Goal: Task Accomplishment & Management: Complete application form

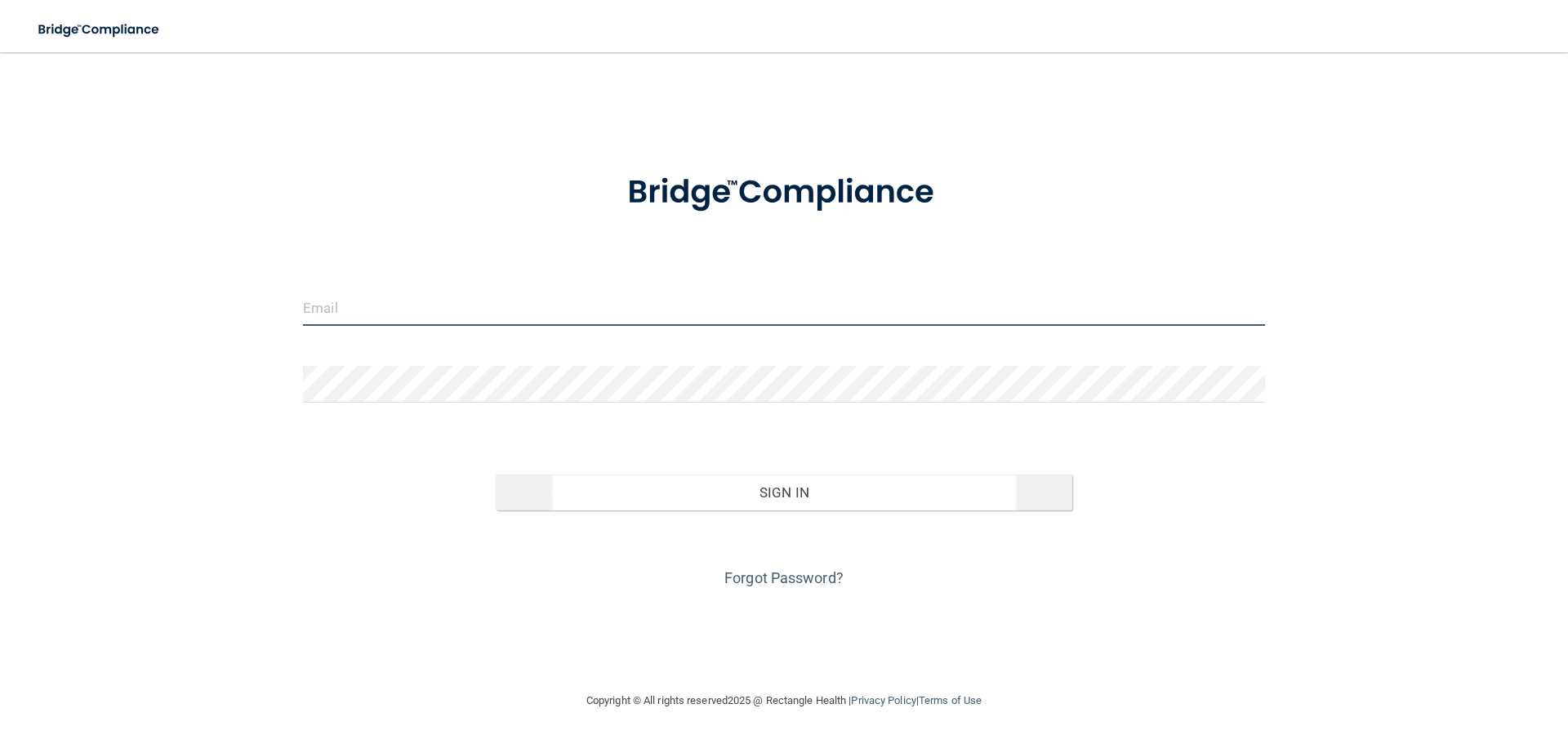
type input "[EMAIL_ADDRESS][DOMAIN_NAME]"
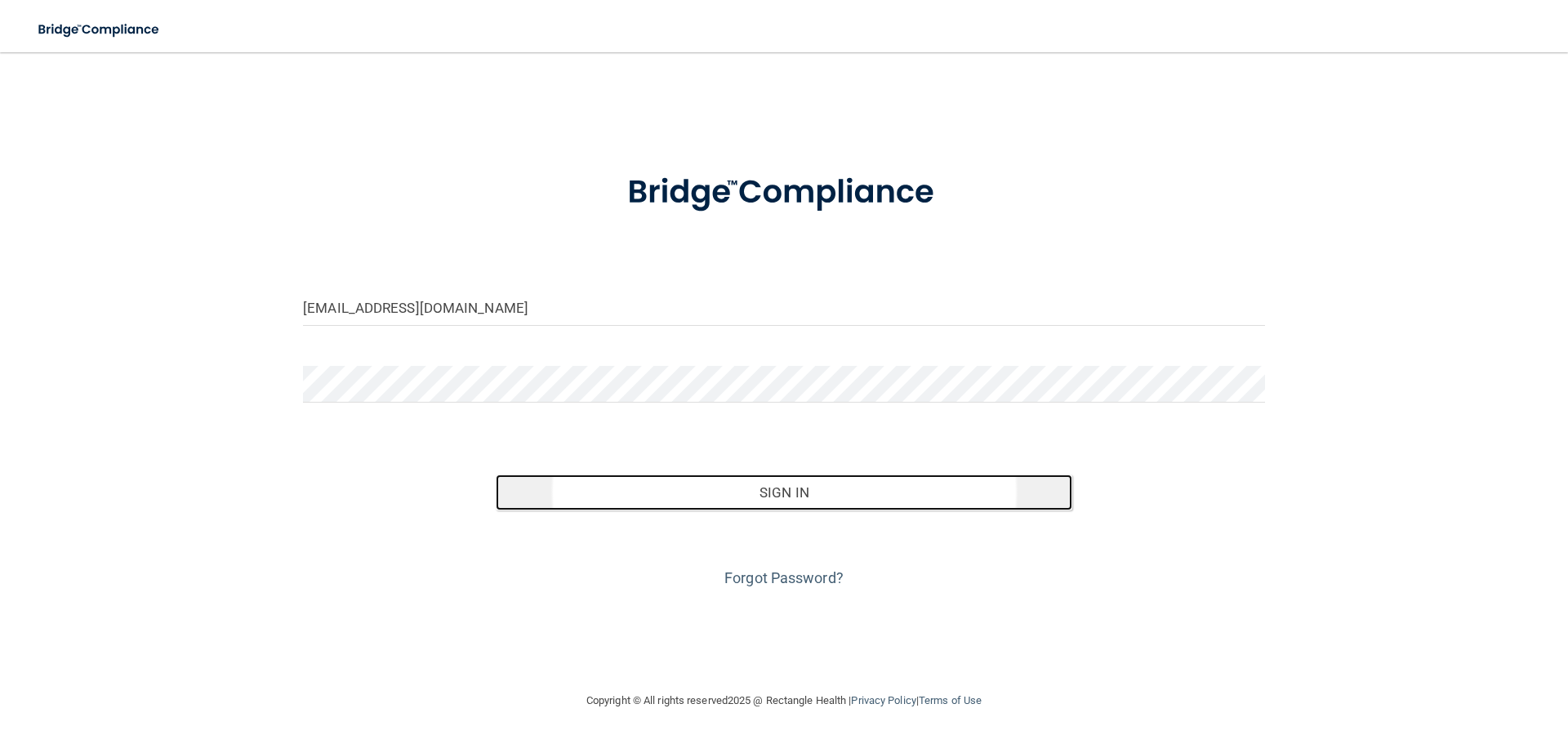
click at [797, 492] on button "Sign In" at bounding box center [785, 493] width 578 height 36
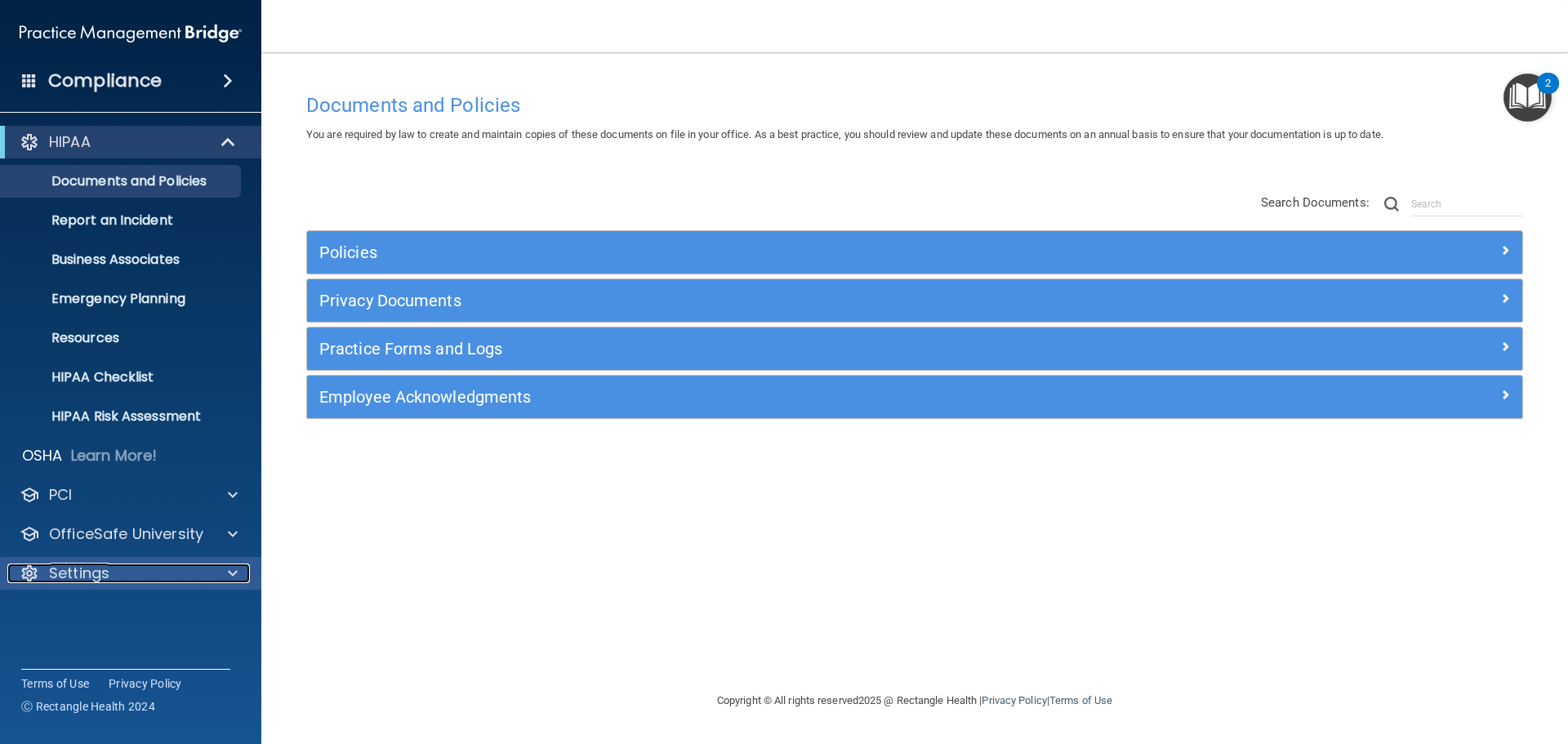
click at [72, 572] on p "Settings" at bounding box center [79, 573] width 60 height 20
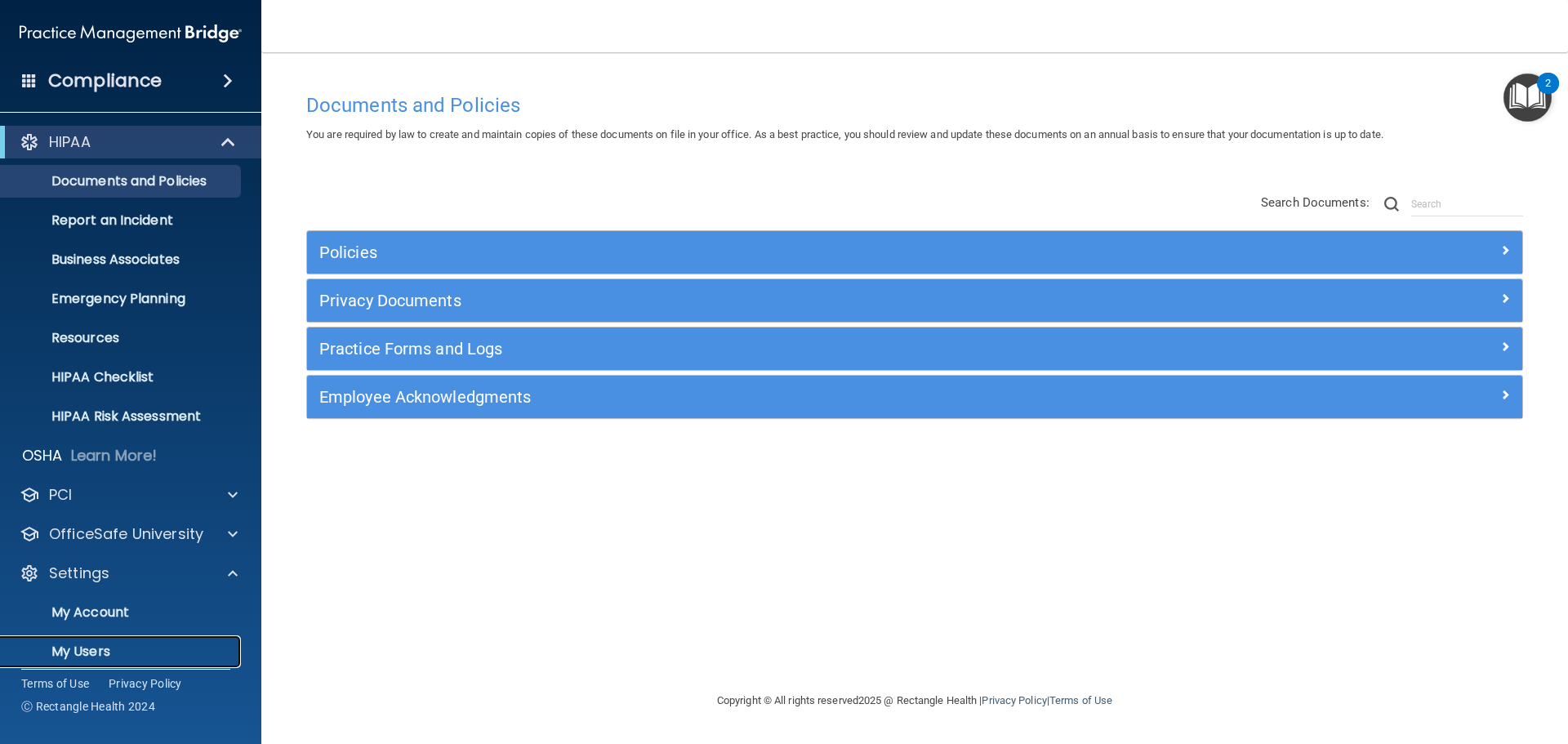
click at [89, 650] on p "My Users" at bounding box center [122, 651] width 223 height 16
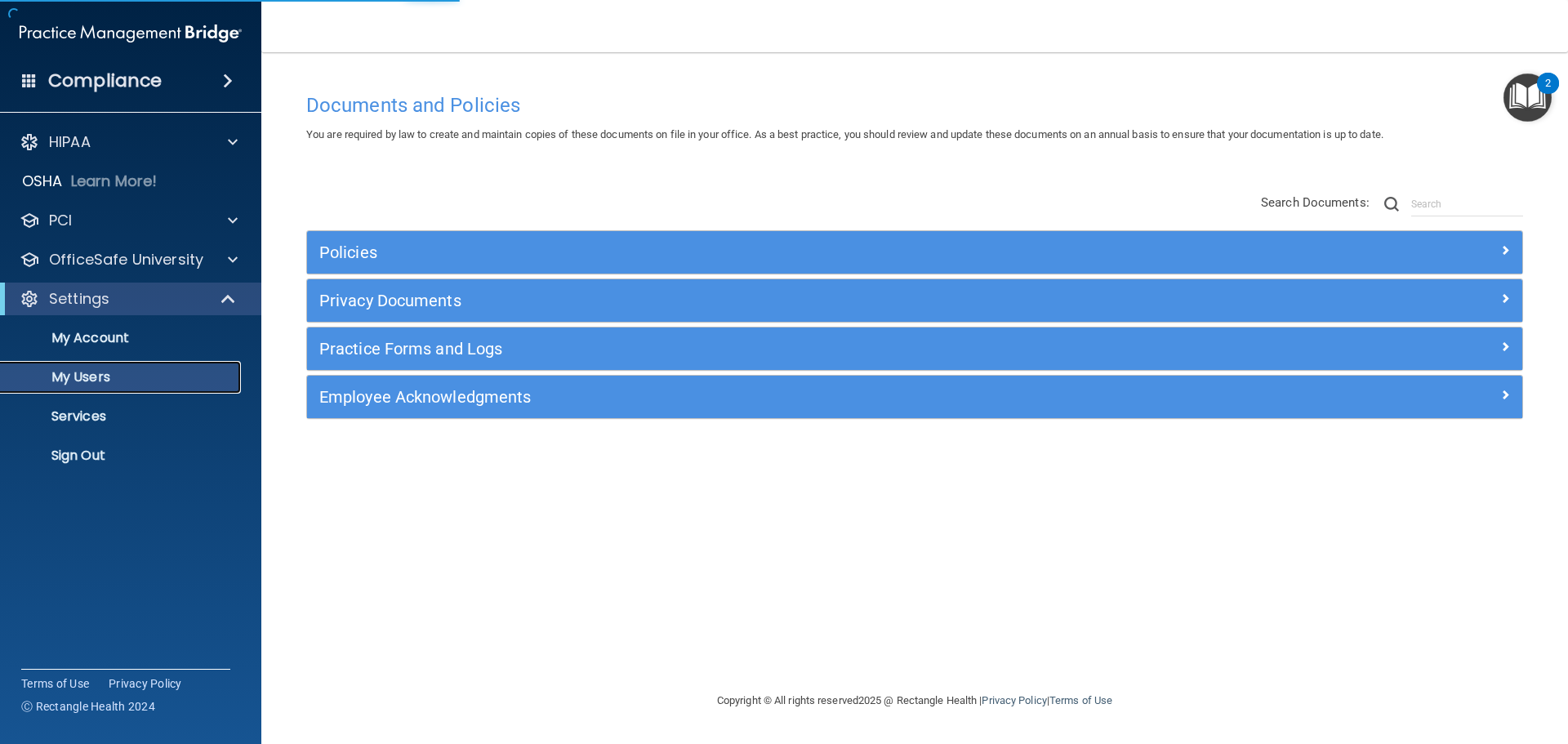
select select "20"
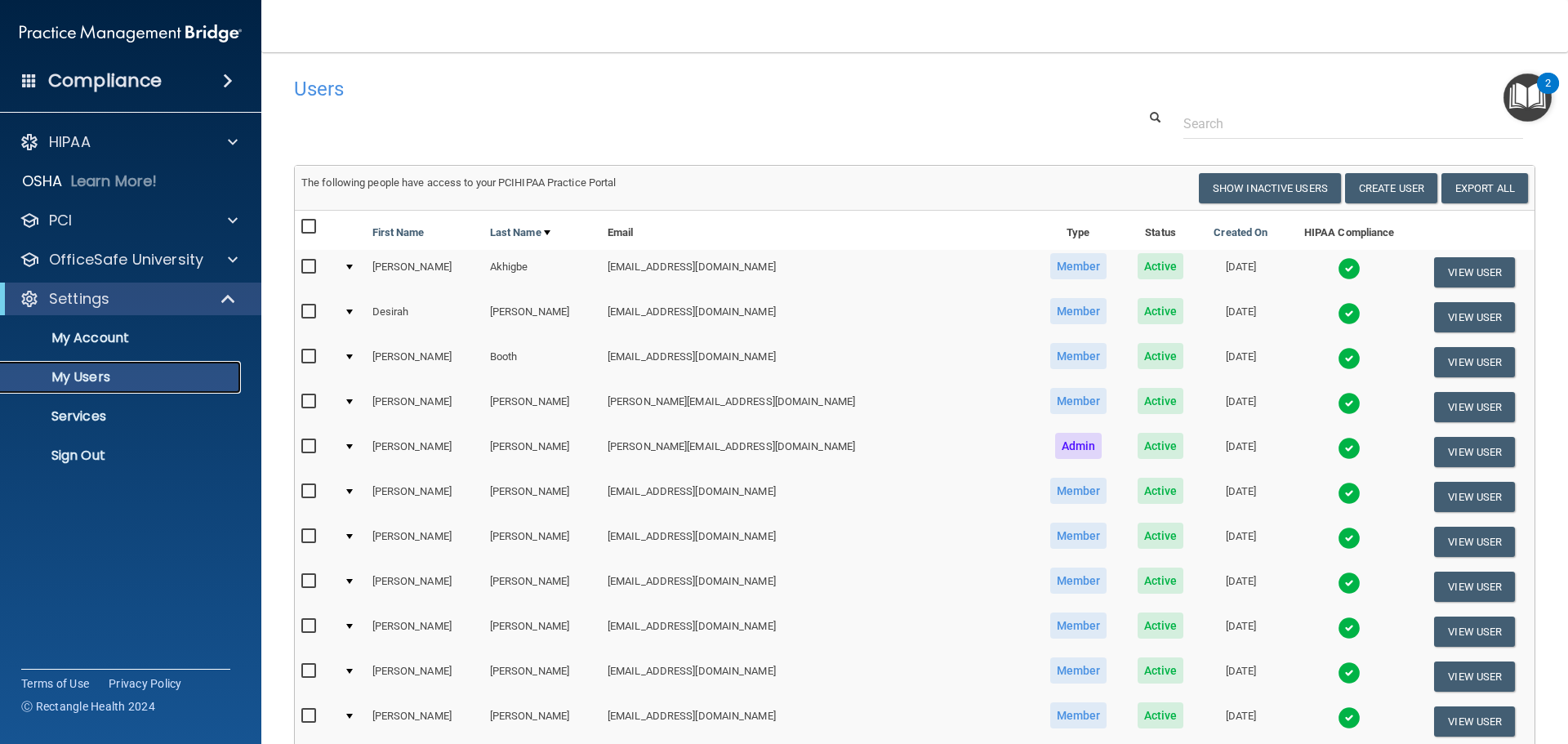
scroll to position [82, 0]
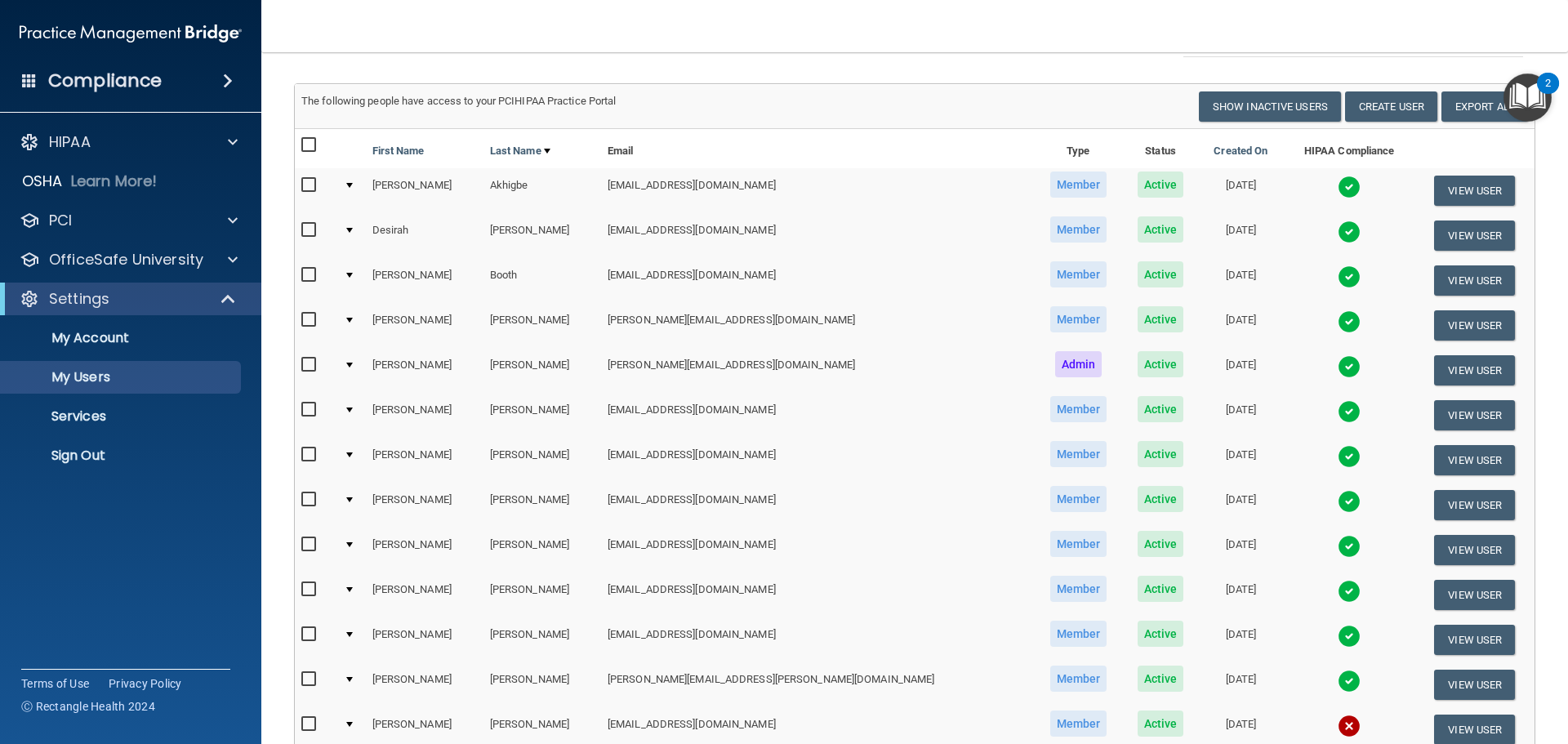
click at [365, 322] on td at bounding box center [352, 326] width 28 height 45
click at [309, 320] on input "checkbox" at bounding box center [310, 320] width 19 height 13
checkbox input "true"
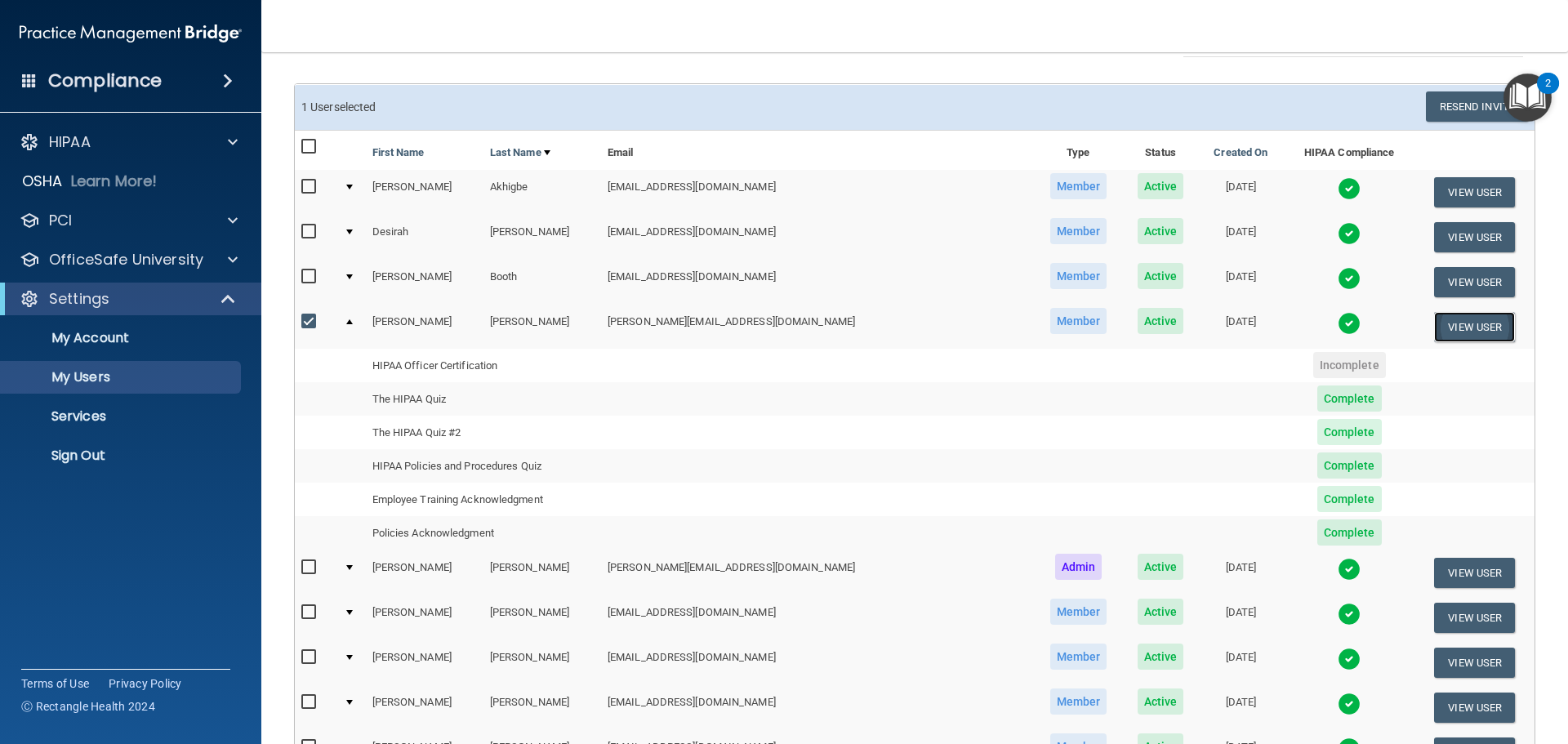
click at [1443, 327] on button "View User" at bounding box center [1474, 327] width 81 height 30
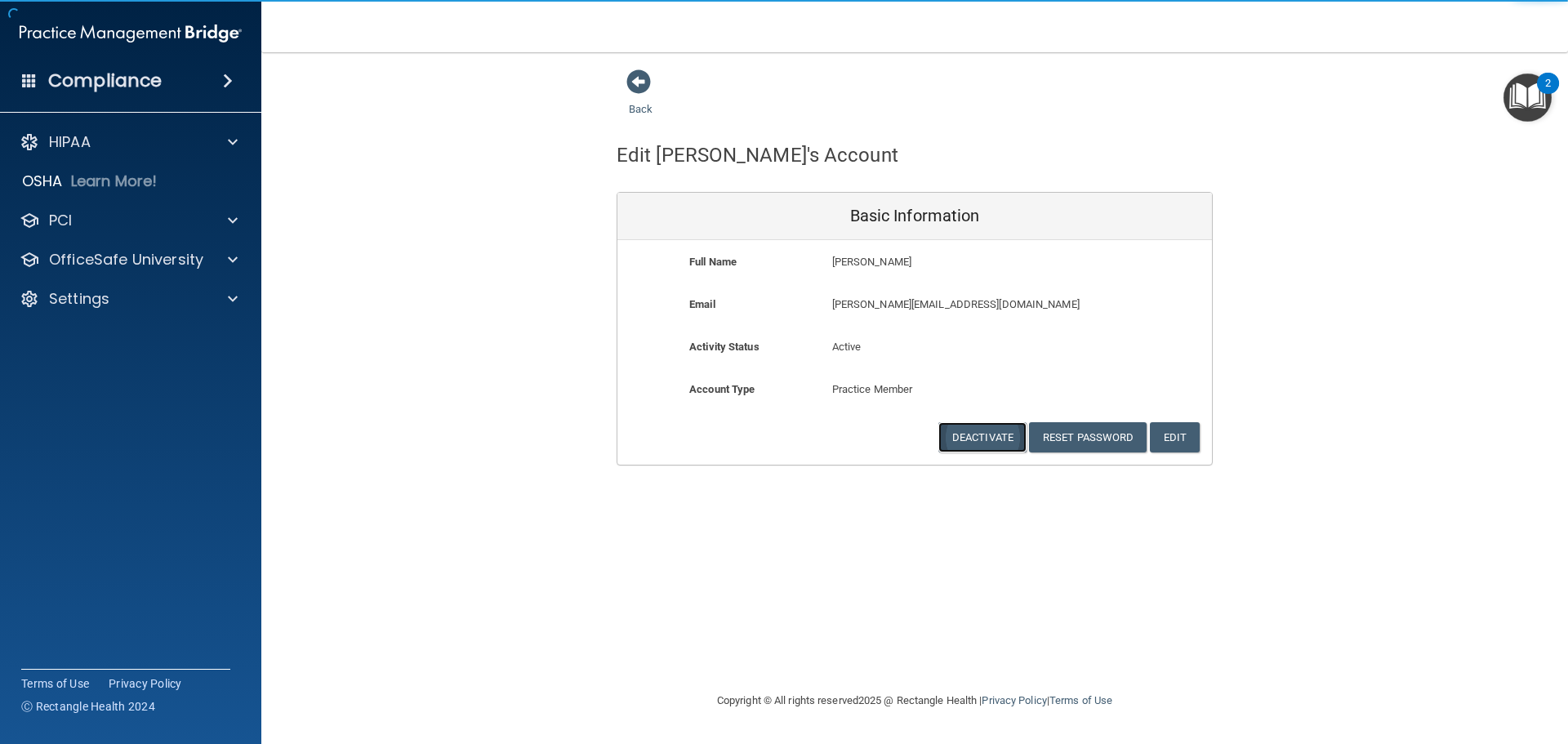
click at [966, 438] on button "Deactivate" at bounding box center [983, 437] width 88 height 30
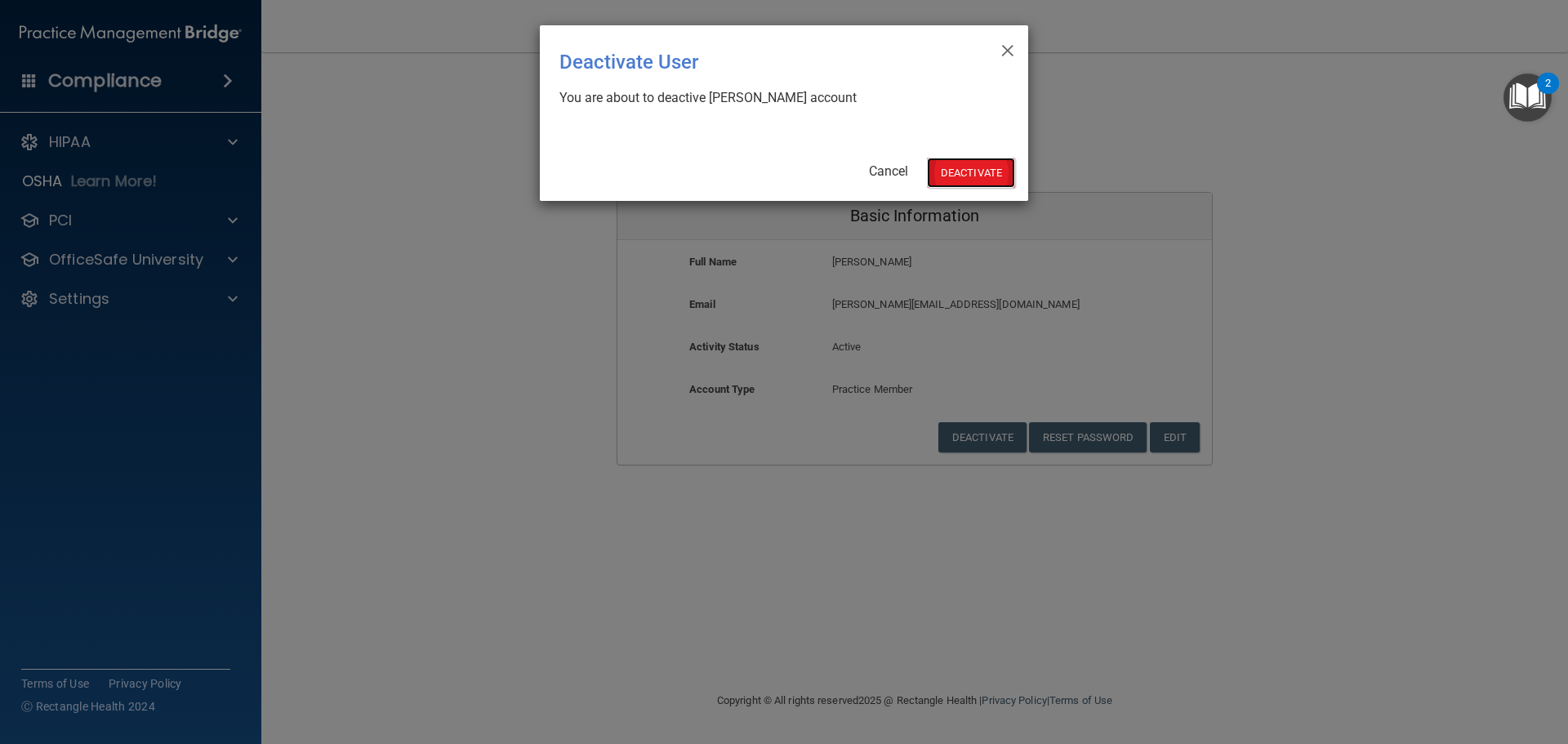
click at [954, 165] on button "Deactivate" at bounding box center [972, 173] width 88 height 30
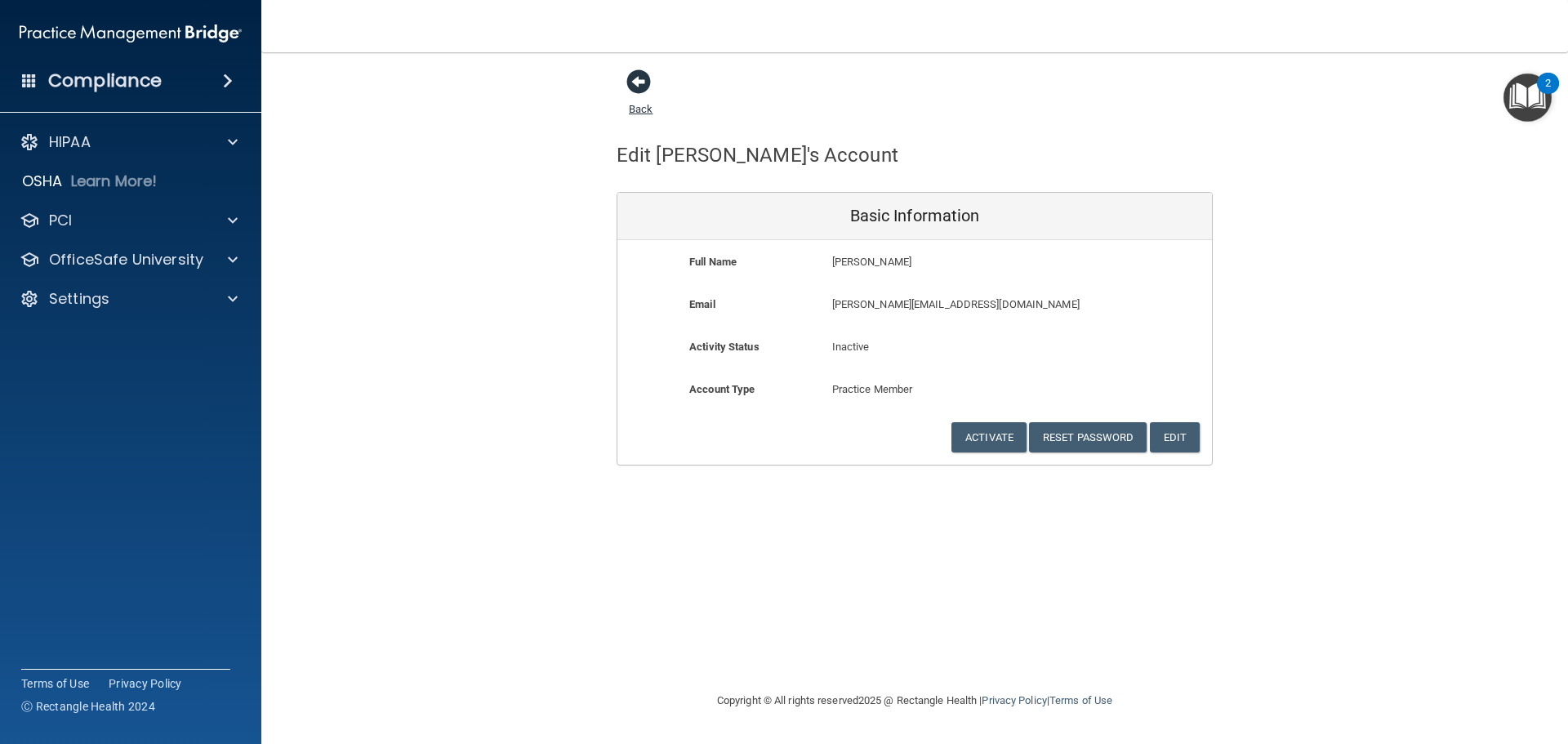
click at [643, 90] on span at bounding box center [639, 82] width 24 height 24
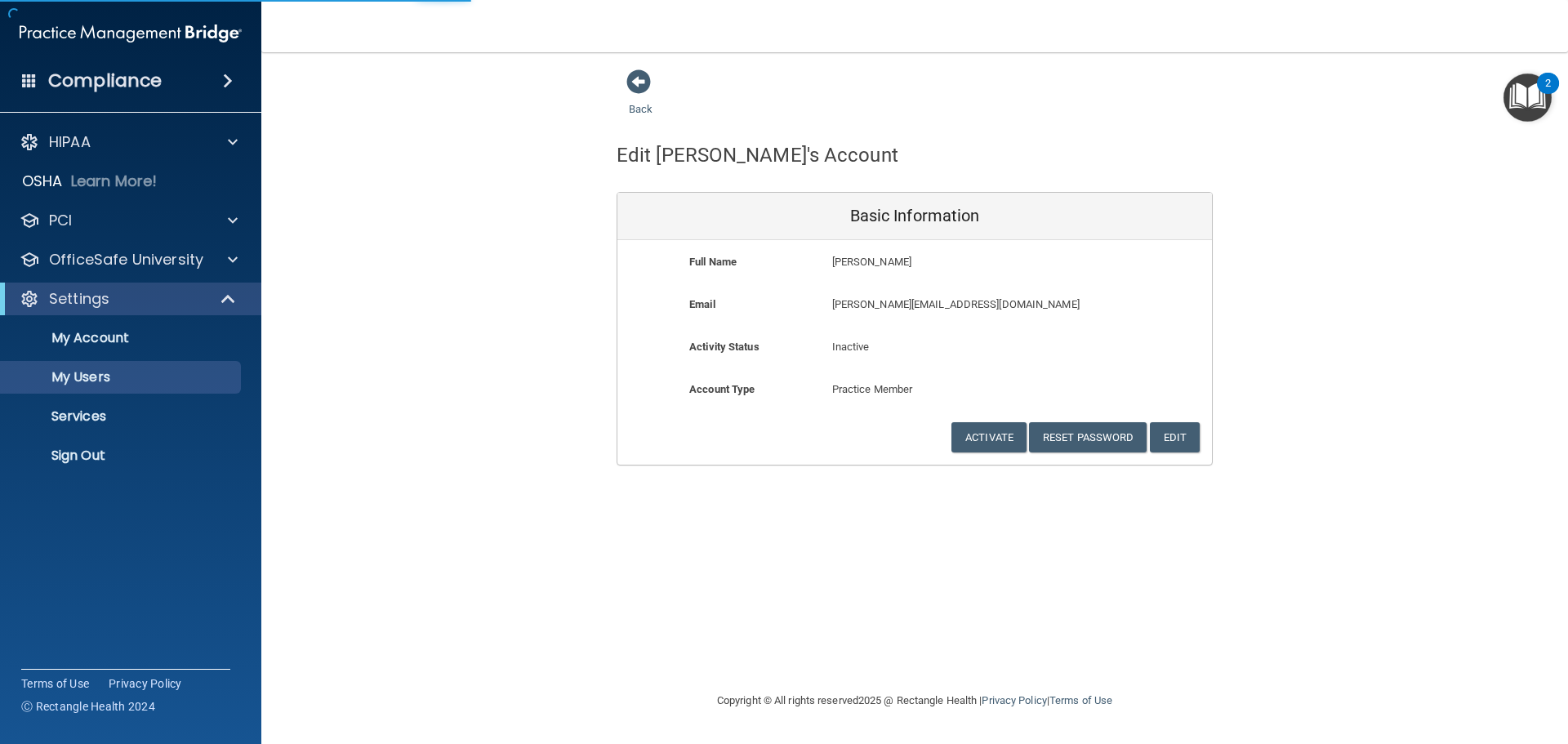
select select "20"
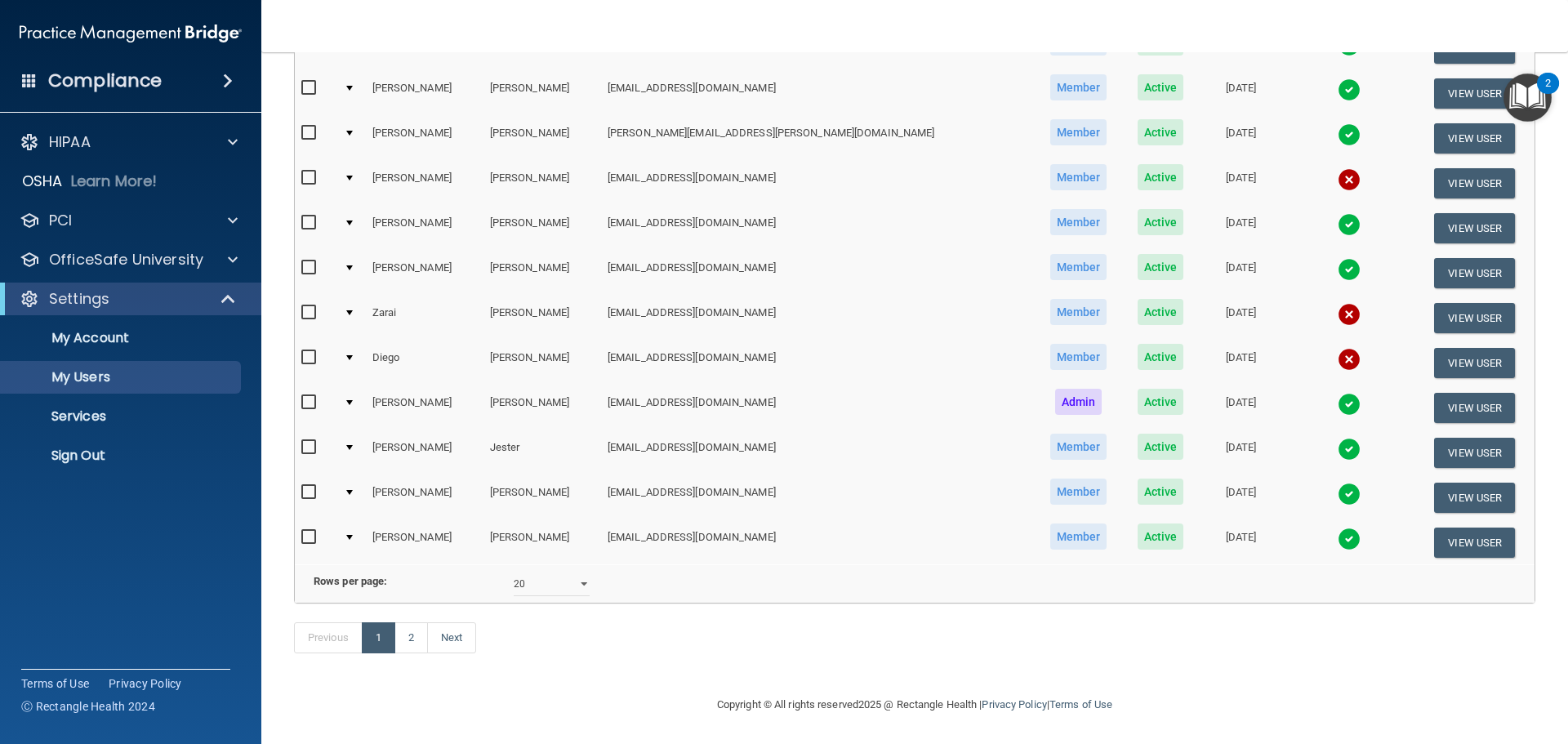
scroll to position [608, 0]
click at [412, 630] on link "2" at bounding box center [412, 638] width 34 height 31
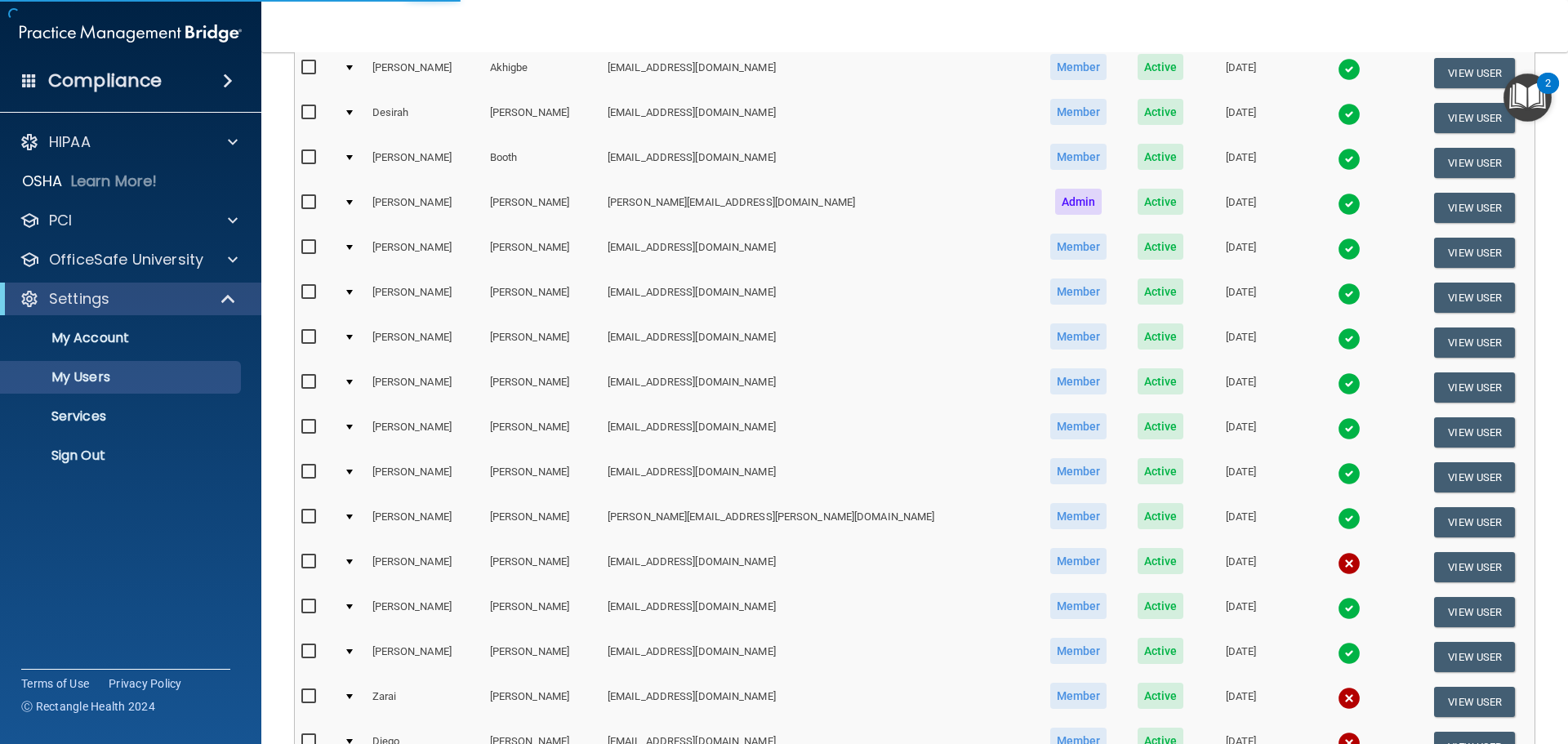
scroll to position [125, 0]
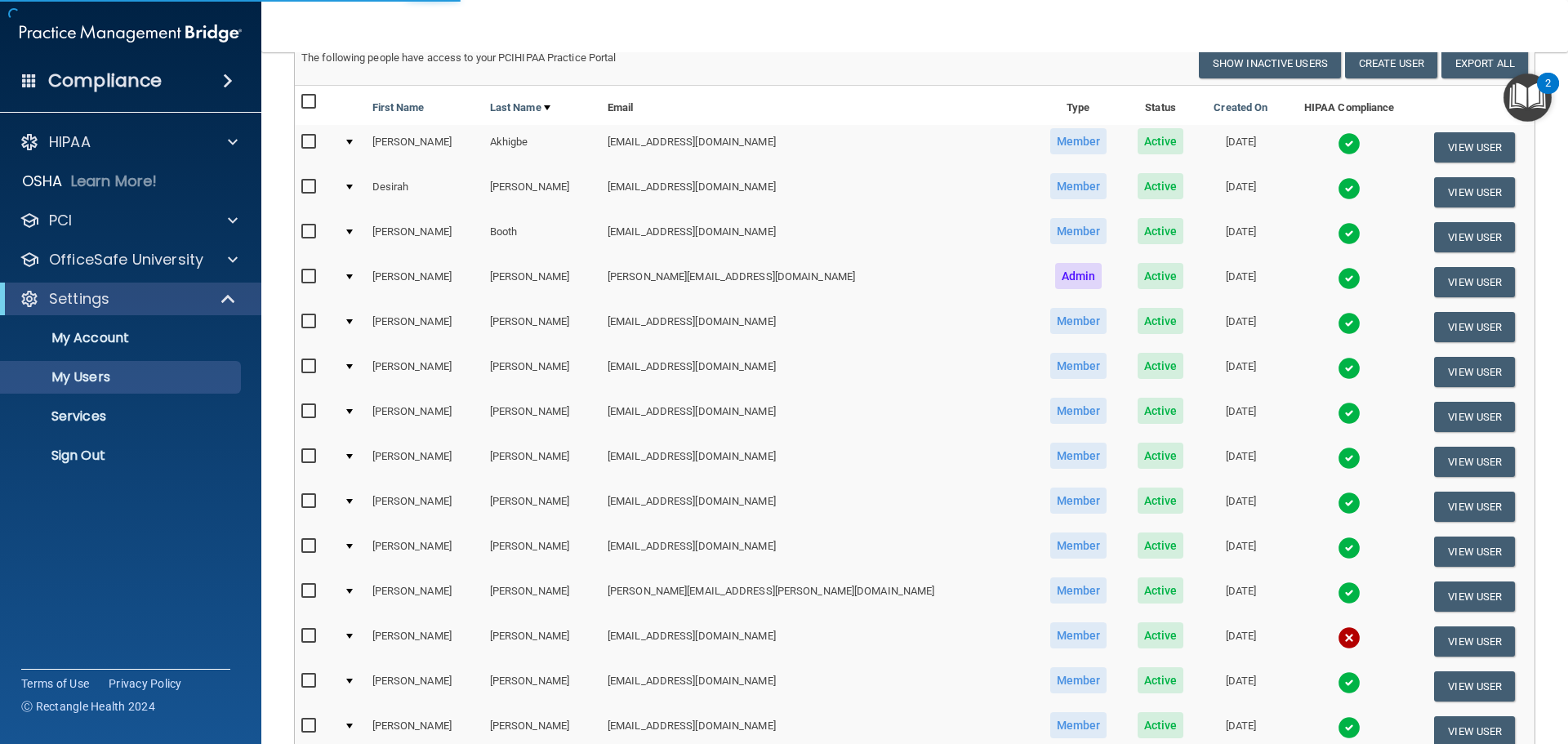
select select "20"
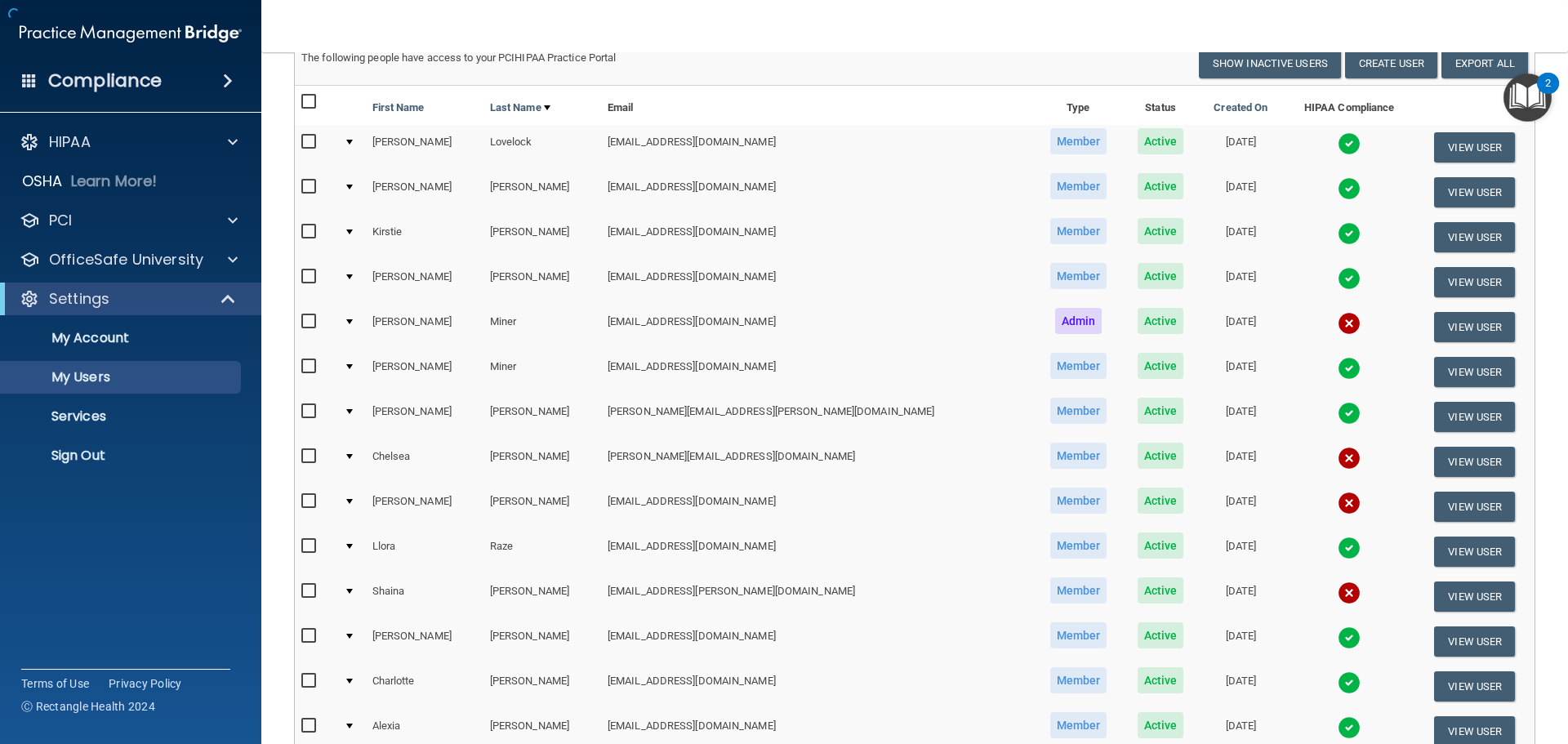
scroll to position [0, 0]
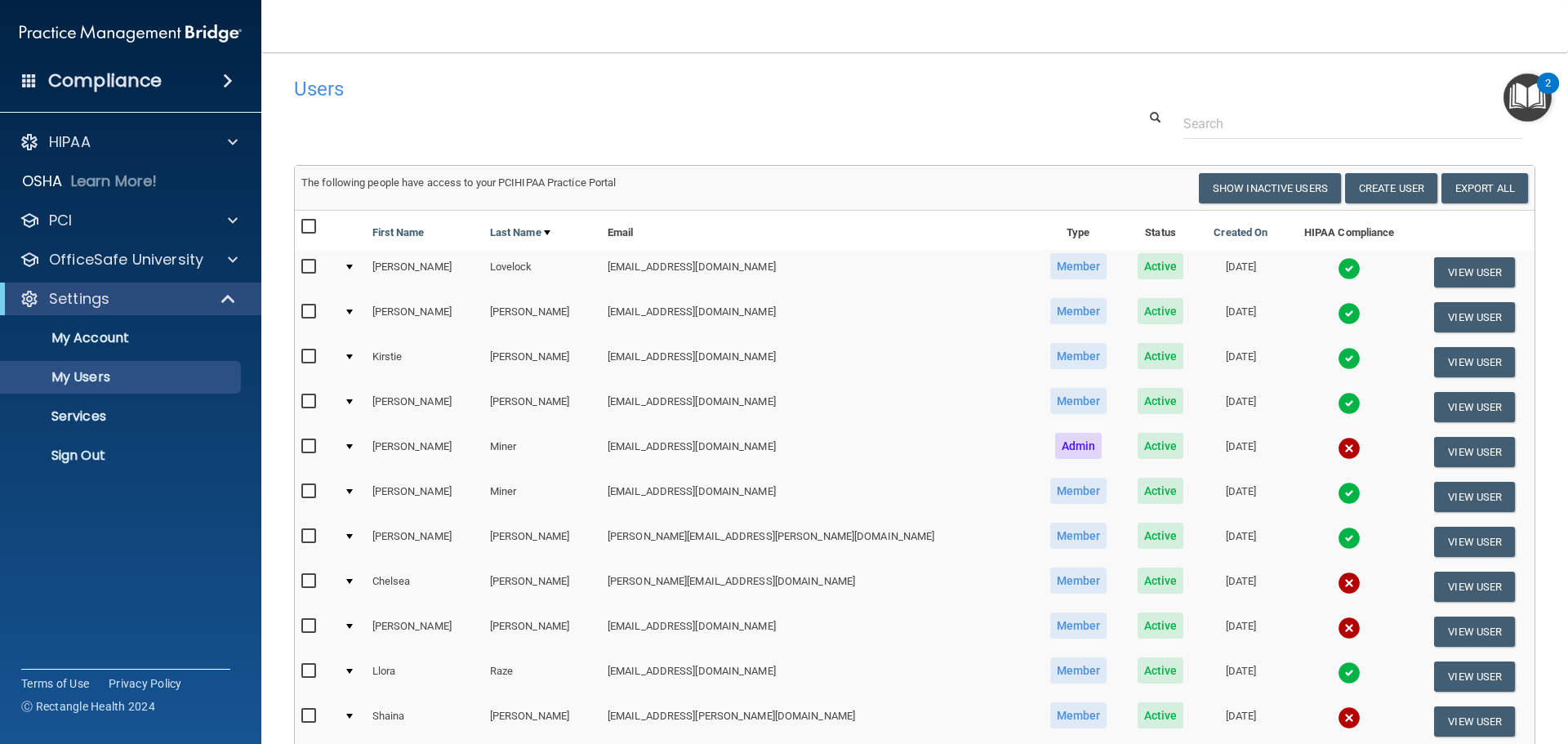
click at [1138, 315] on span "Active" at bounding box center [1161, 311] width 47 height 26
click at [1440, 318] on button "View User" at bounding box center [1474, 317] width 81 height 30
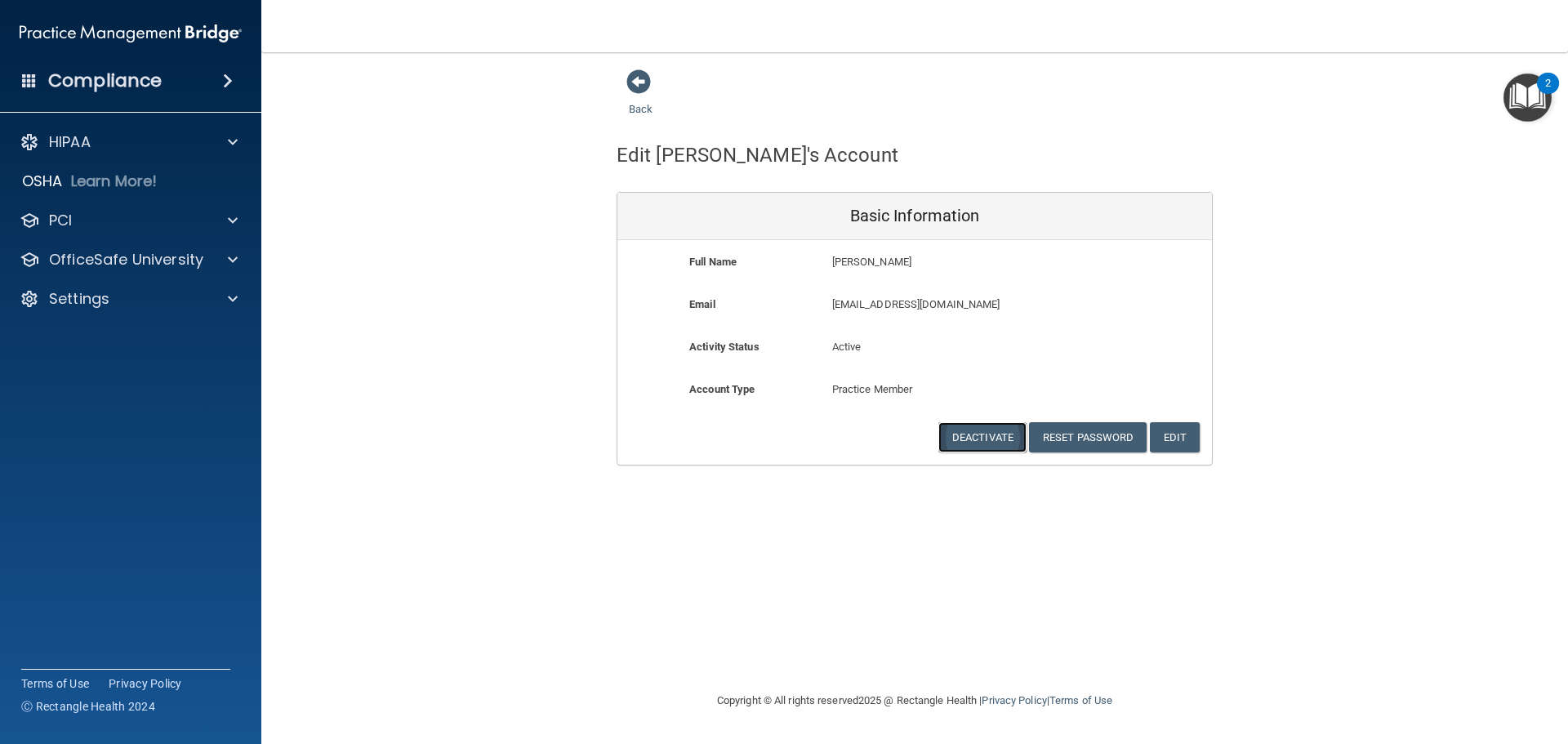
click at [983, 432] on button "Deactivate" at bounding box center [983, 437] width 88 height 30
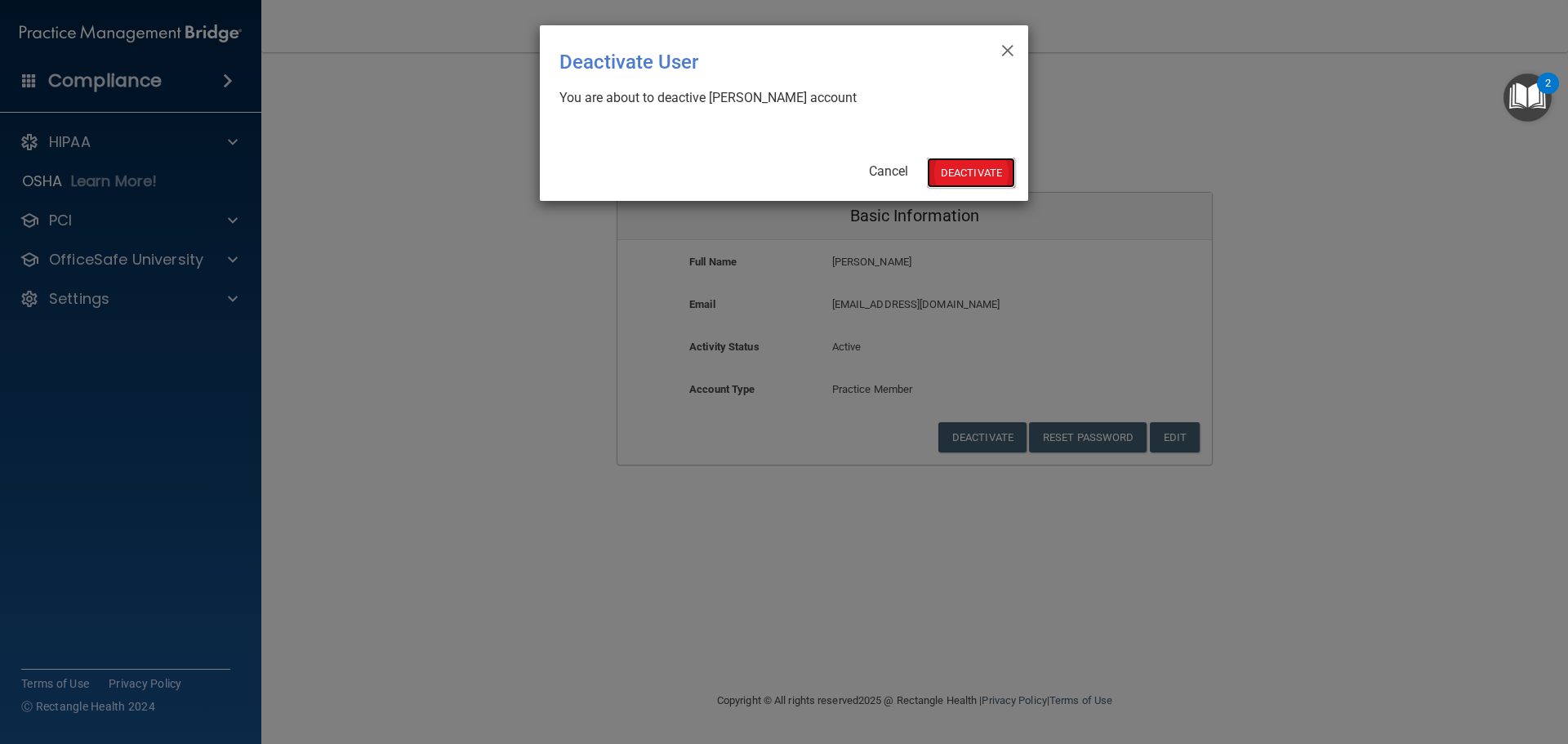
click at [977, 179] on button "Deactivate" at bounding box center [972, 173] width 88 height 30
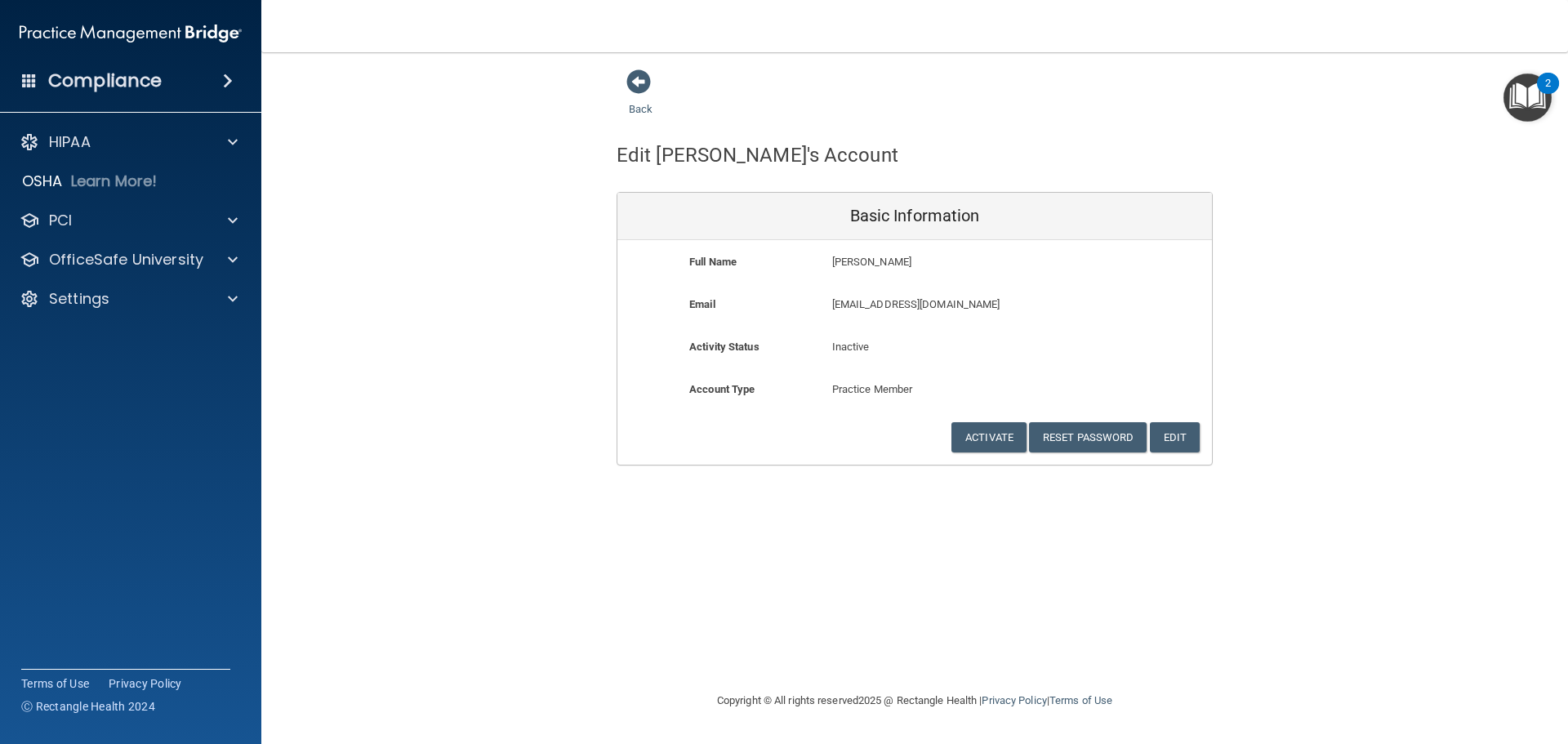
click at [625, 97] on div "Back" at bounding box center [667, 94] width 99 height 51
click at [641, 97] on div "Back" at bounding box center [667, 94] width 99 height 51
click at [635, 84] on span at bounding box center [639, 82] width 24 height 24
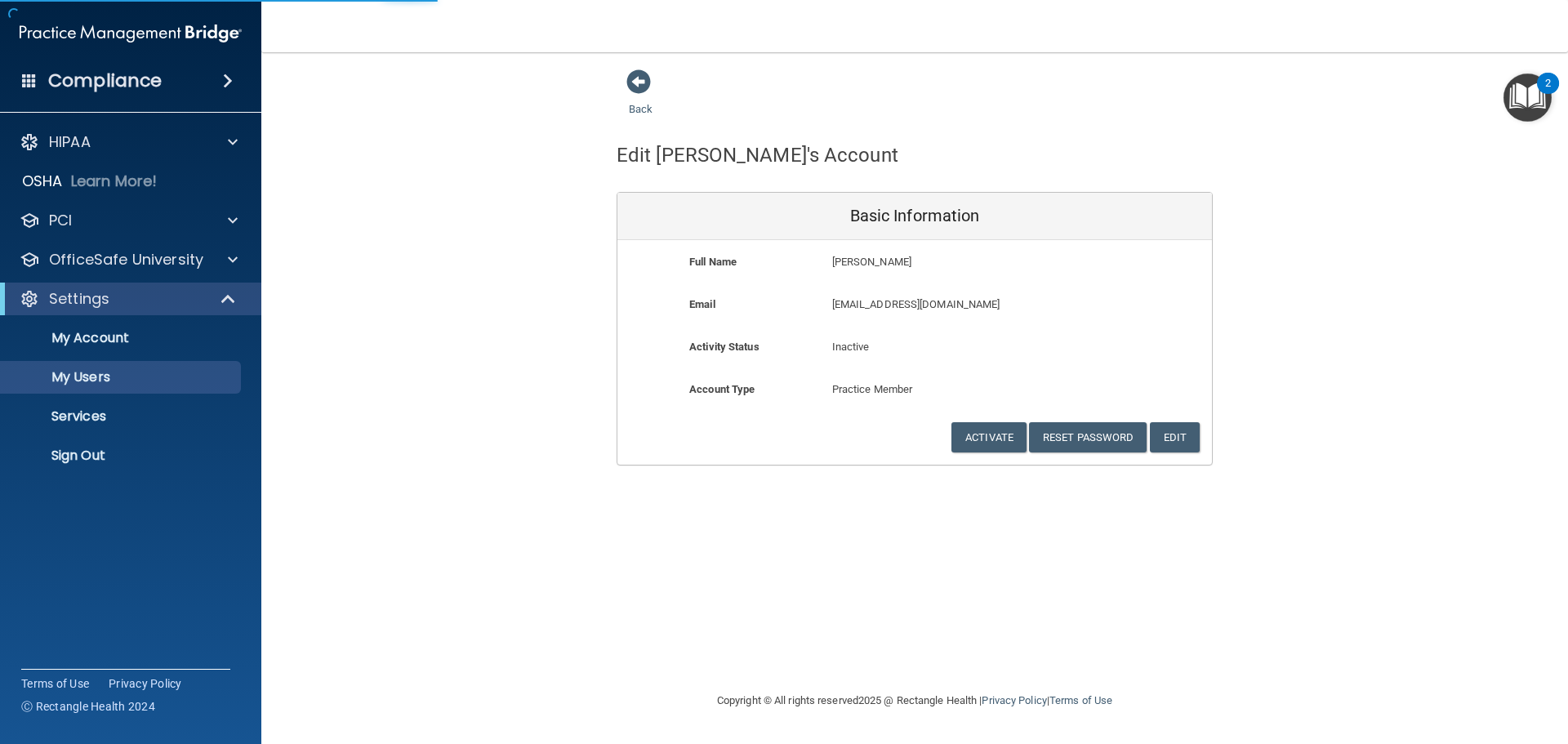
select select "20"
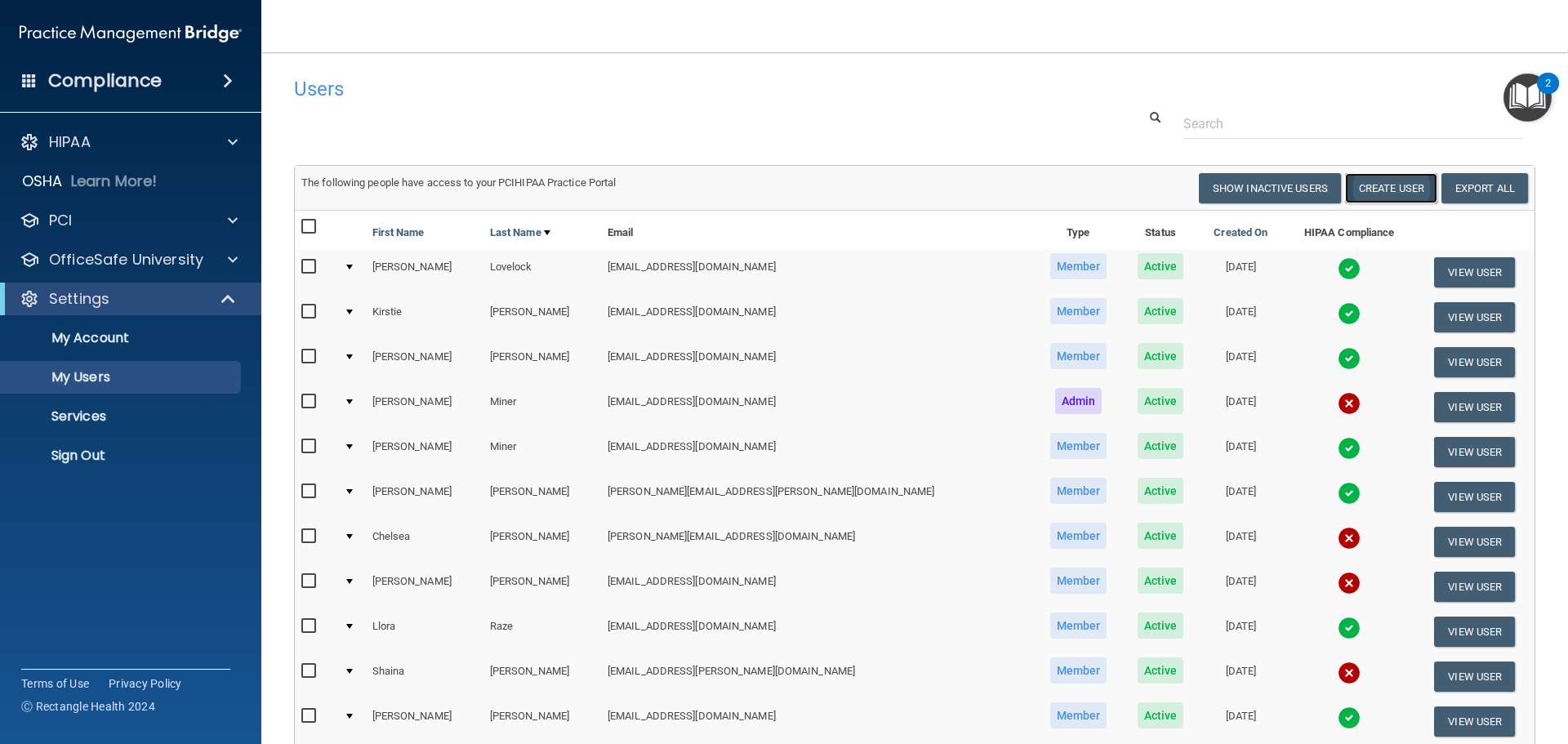
click at [1356, 193] on button "Create User" at bounding box center [1391, 189] width 92 height 30
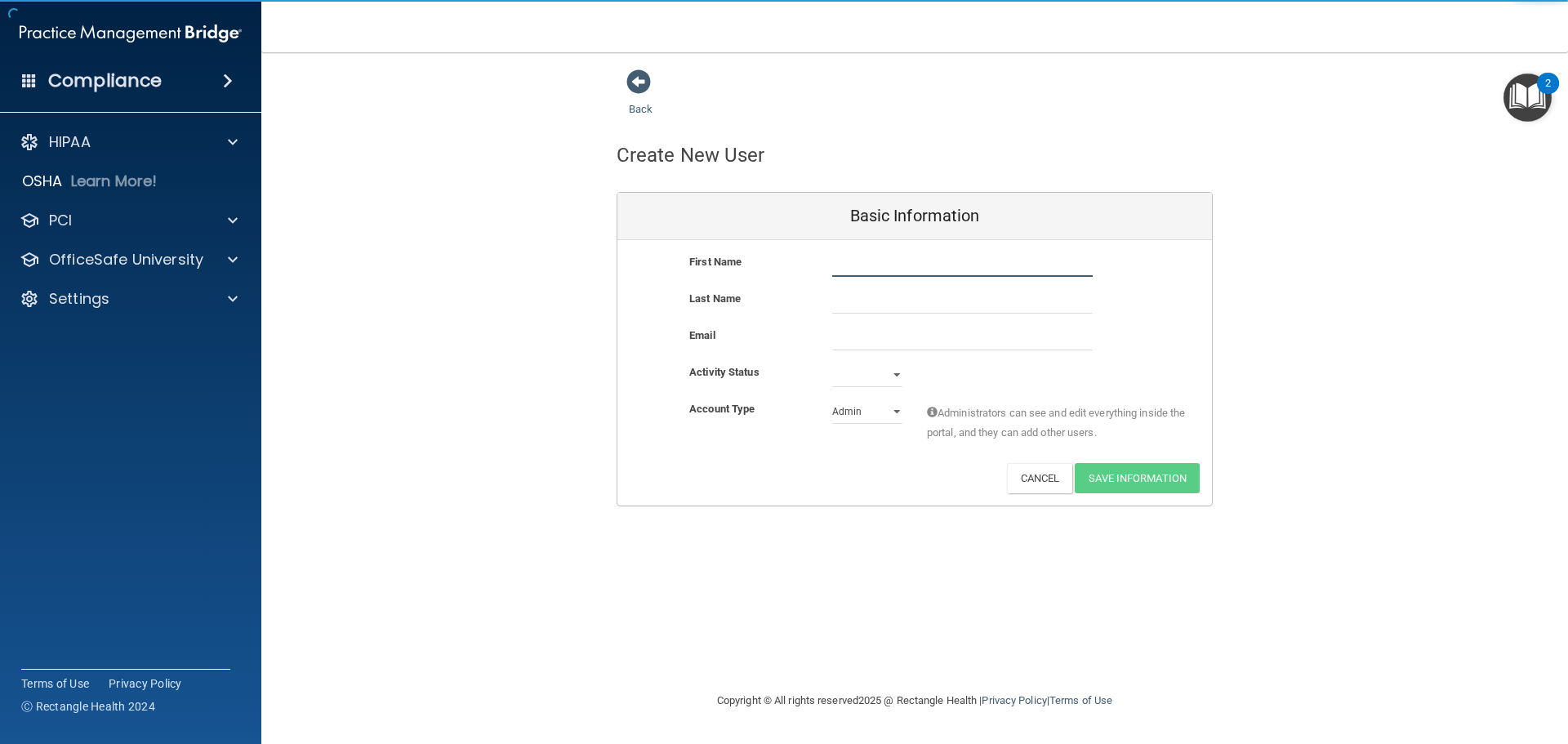
drag, startPoint x: 869, startPoint y: 262, endPoint x: 969, endPoint y: 263, distance: 100.0
click at [869, 262] on input "text" at bounding box center [962, 265] width 261 height 24
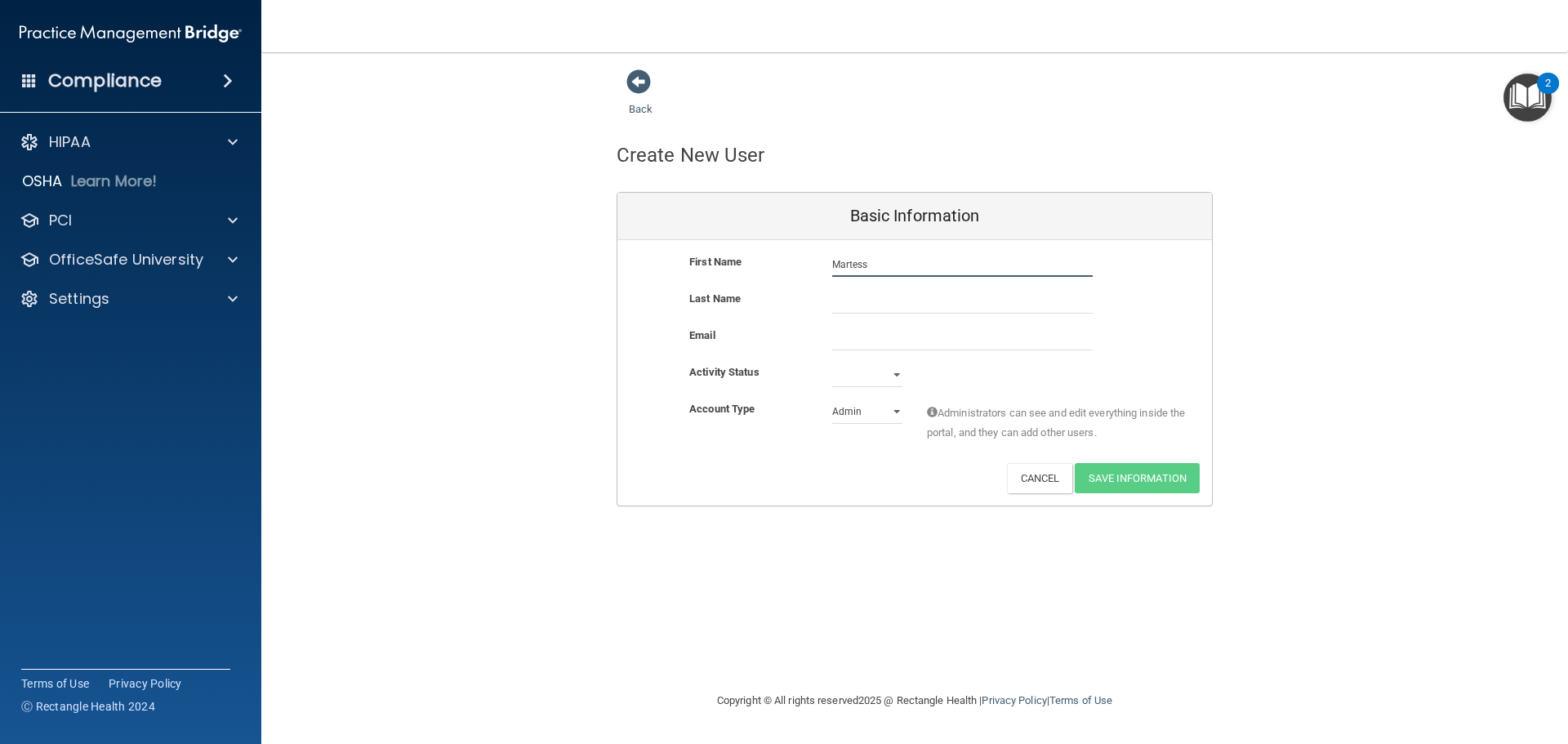
type input "Martess"
type input "Black"
click at [855, 339] on input "email" at bounding box center [962, 339] width 261 height 24
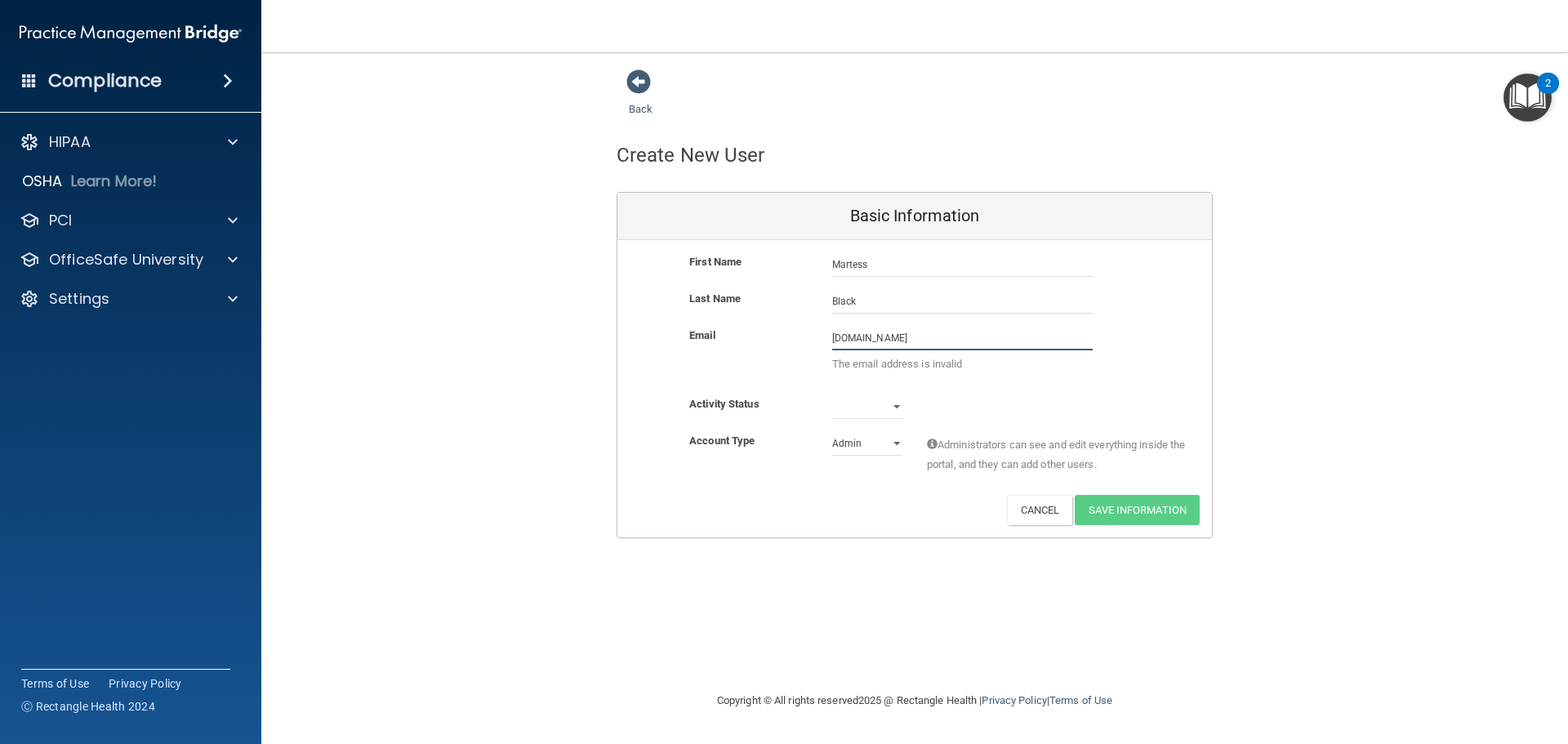
click at [910, 342] on input "[DOMAIN_NAME]" at bounding box center [962, 339] width 261 height 24
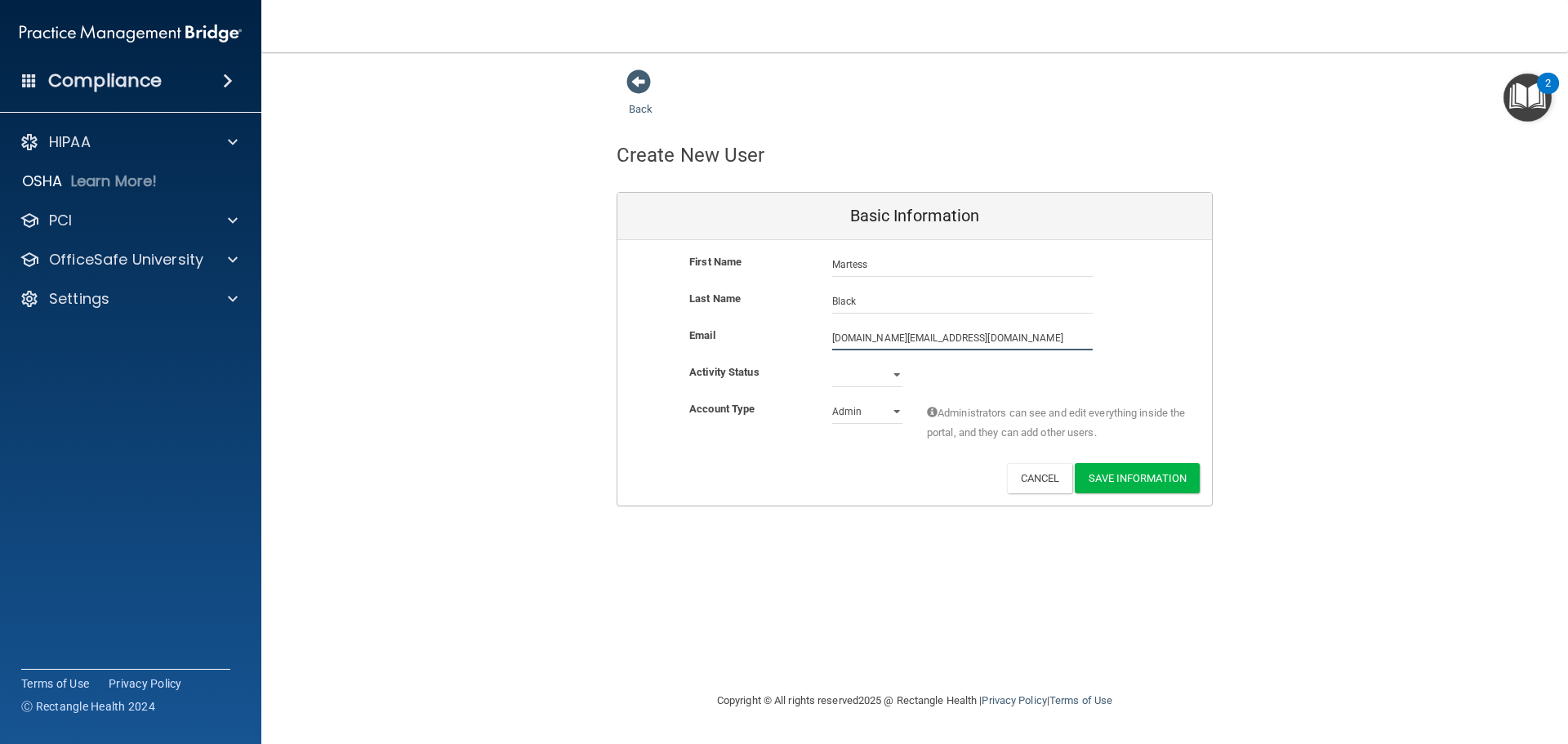
type input "[DOMAIN_NAME][EMAIL_ADDRESS][DOMAIN_NAME]"
